Goal: Task Accomplishment & Management: Manage account settings

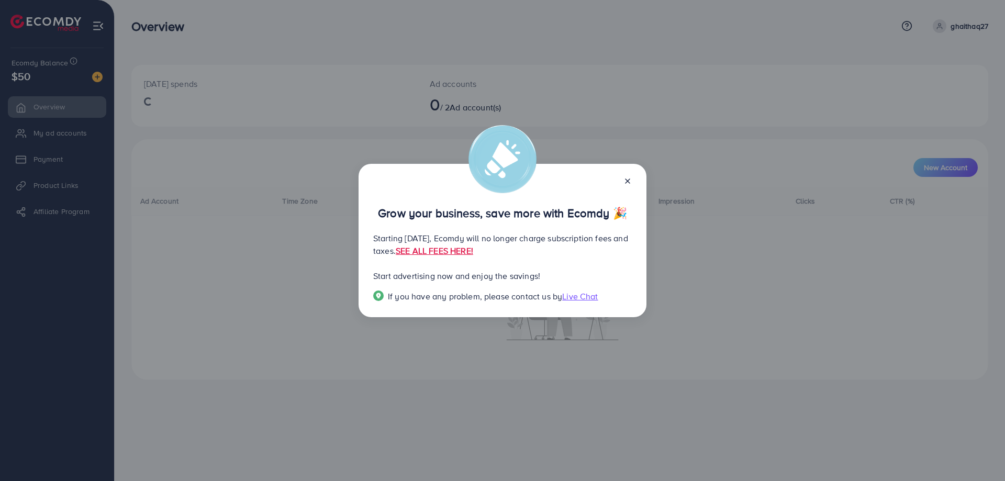
click at [624, 171] on div "Grow your business, save more with Ecomdy 🎉 Starting [DATE], Ecomdy will no lon…" at bounding box center [503, 241] width 288 height 154
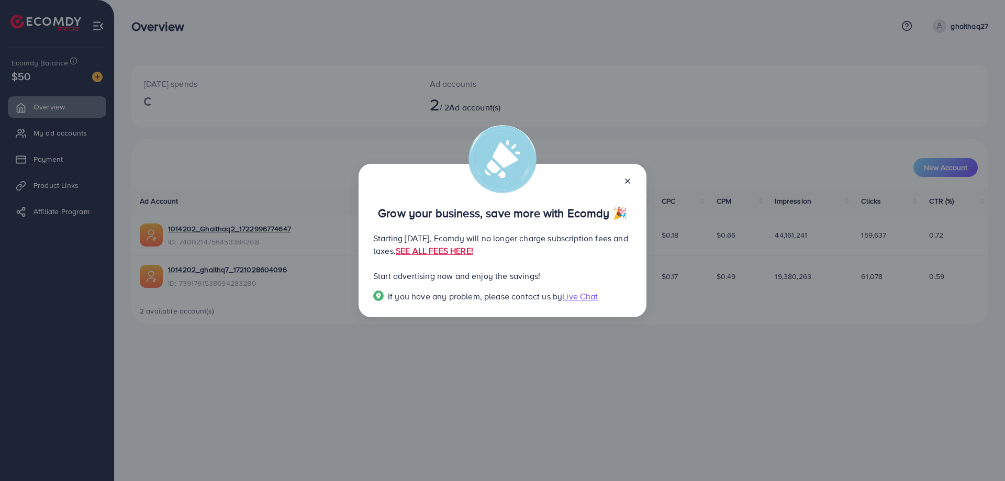
click at [632, 180] on div "Grow your business, save more with Ecomdy 🎉 Starting [DATE], Ecomdy will no lon…" at bounding box center [503, 241] width 288 height 154
click at [630, 180] on icon at bounding box center [627, 181] width 8 height 8
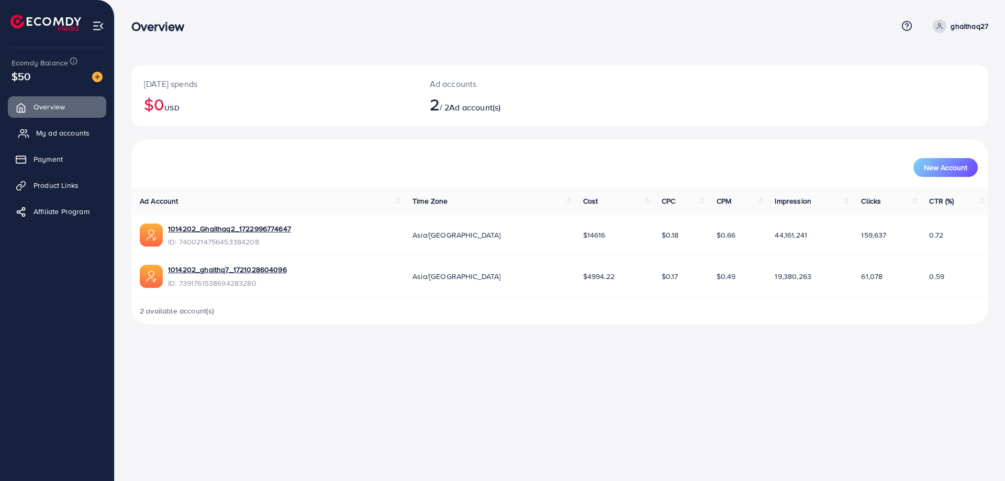
click at [64, 135] on span "My ad accounts" at bounding box center [62, 133] width 53 height 10
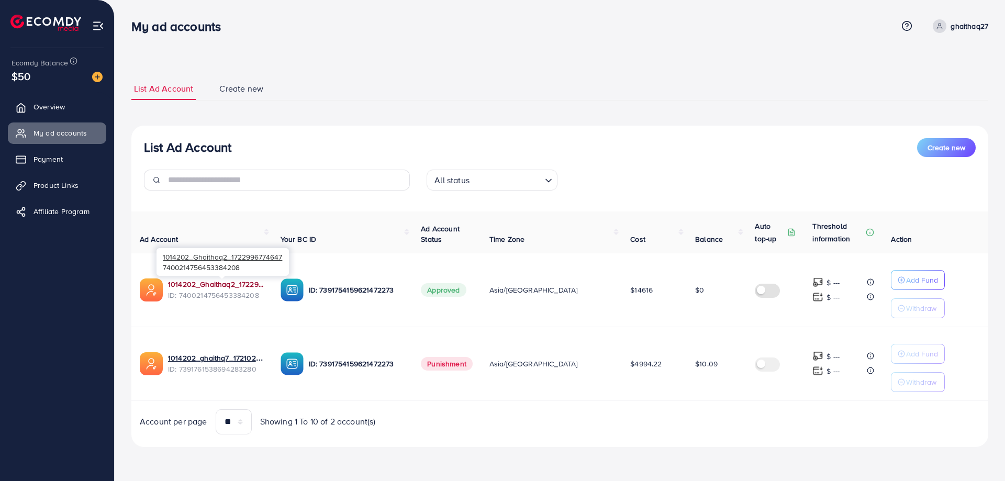
click at [238, 282] on link "1014202_Ghaithaq2_1722996774647" at bounding box center [216, 284] width 96 height 10
click at [191, 286] on link "1014202_Ghaithaq2_1722996774647" at bounding box center [216, 284] width 96 height 10
click at [898, 283] on div "Add Fund" at bounding box center [918, 280] width 40 height 13
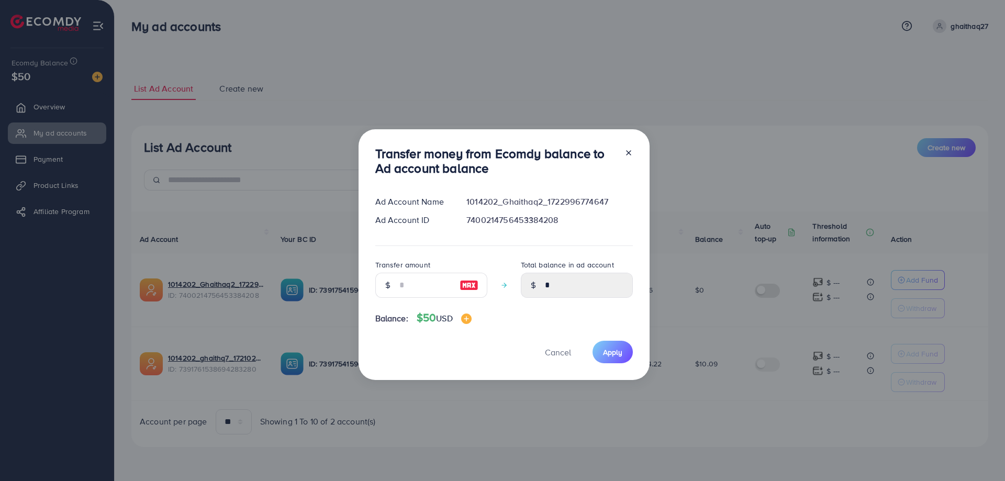
click at [460, 282] on img at bounding box center [469, 285] width 19 height 13
type input "**"
type input "*****"
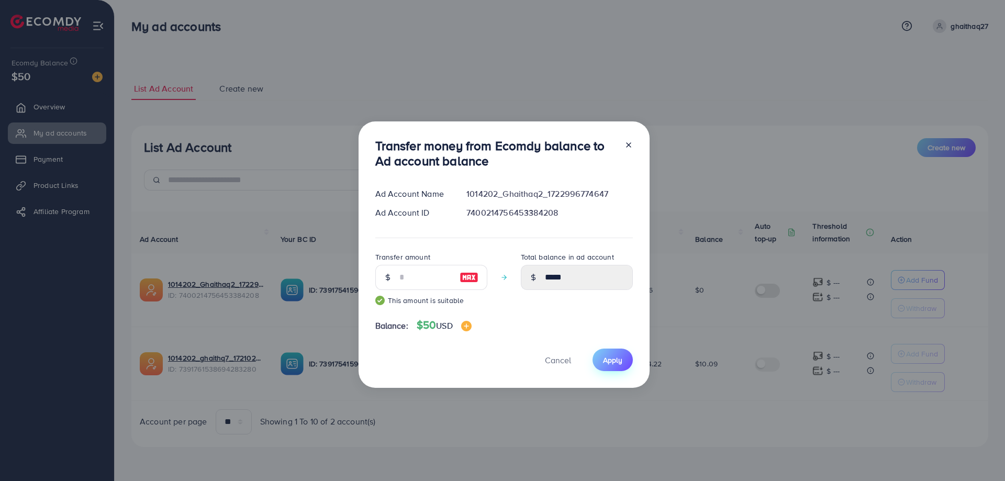
click at [609, 353] on button "Apply" at bounding box center [613, 360] width 40 height 23
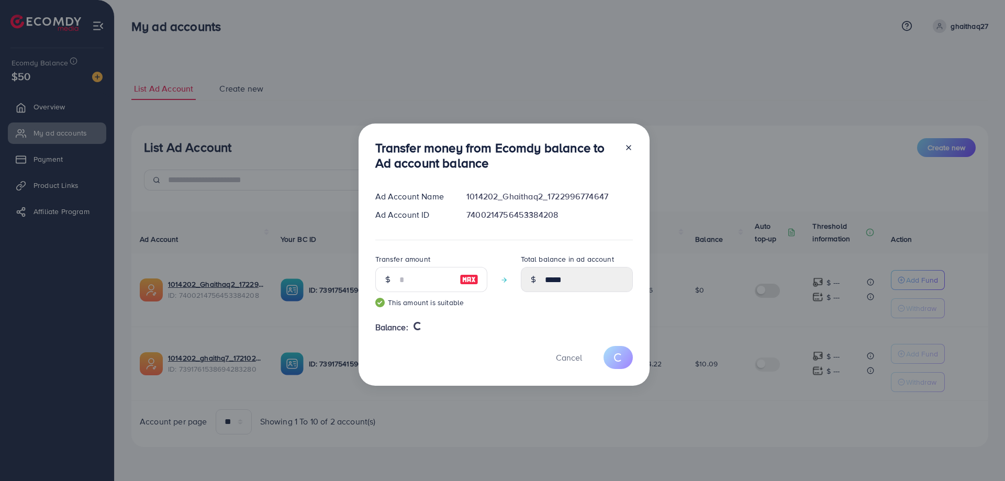
type input "*"
